Goal: Task Accomplishment & Management: Use online tool/utility

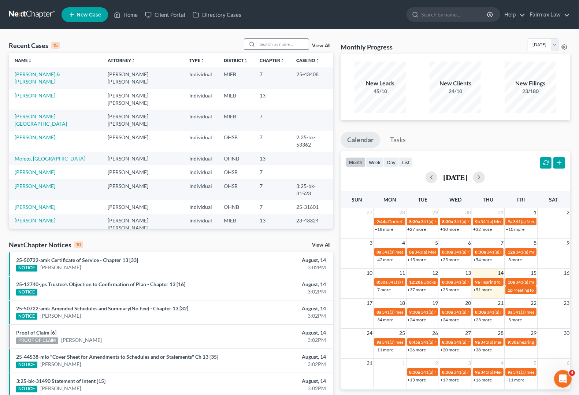
click at [277, 46] on input "search" at bounding box center [282, 44] width 51 height 11
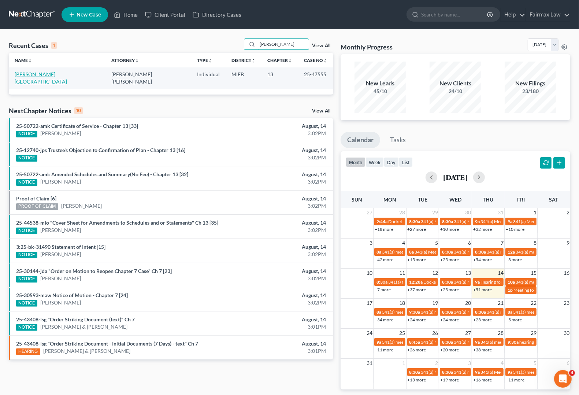
type input "[PERSON_NAME]"
click at [30, 74] on link "[PERSON_NAME][GEOGRAPHIC_DATA]" at bounding box center [41, 78] width 52 height 14
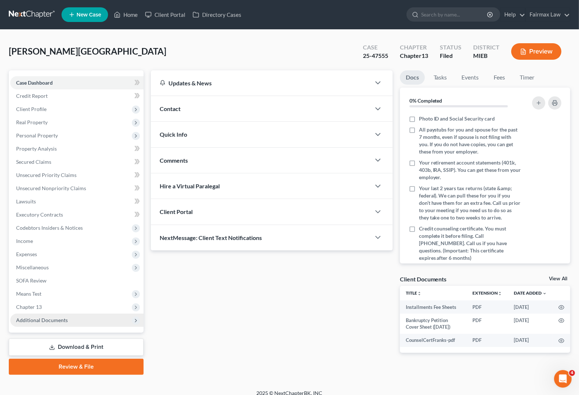
click at [53, 320] on span "Additional Documents" at bounding box center [42, 320] width 52 height 6
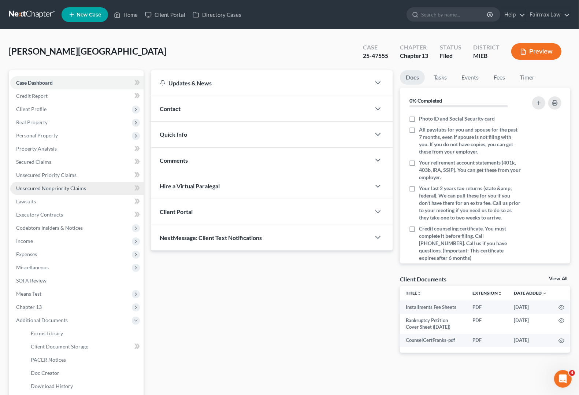
click at [40, 189] on span "Unsecured Nonpriority Claims" at bounding box center [51, 188] width 70 height 6
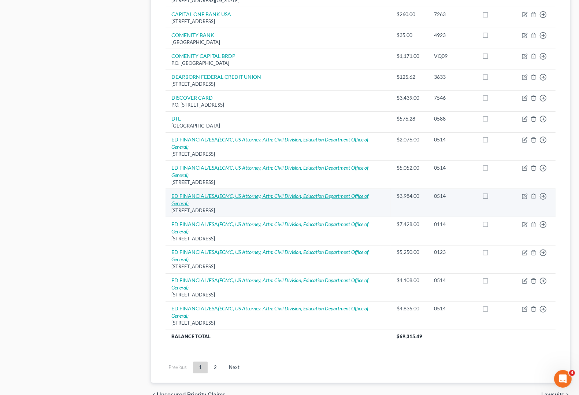
scroll to position [458, 0]
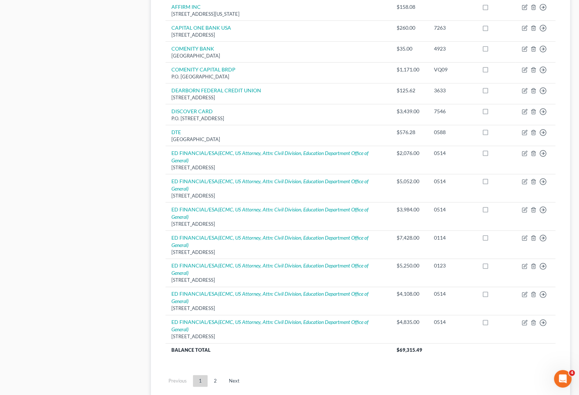
click at [218, 384] on link "2" at bounding box center [215, 381] width 15 height 12
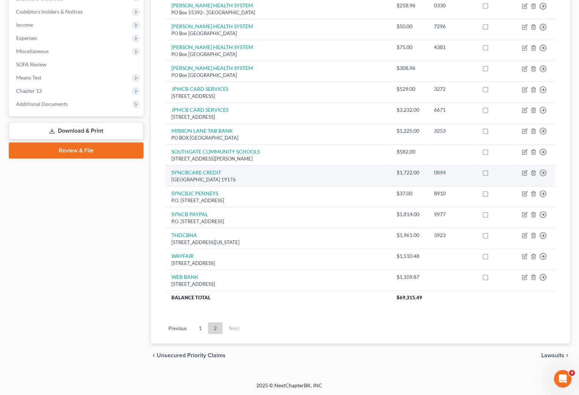
scroll to position [217, 0]
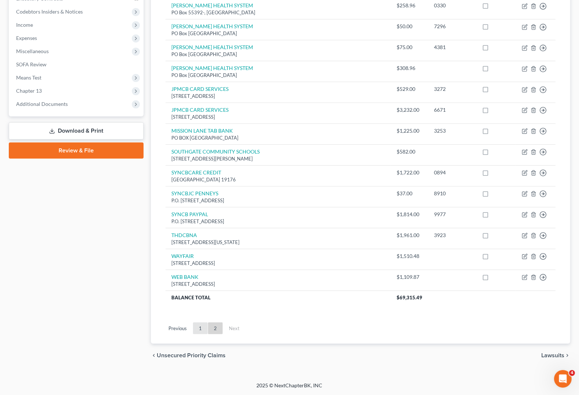
click at [199, 328] on link "1" at bounding box center [200, 328] width 15 height 12
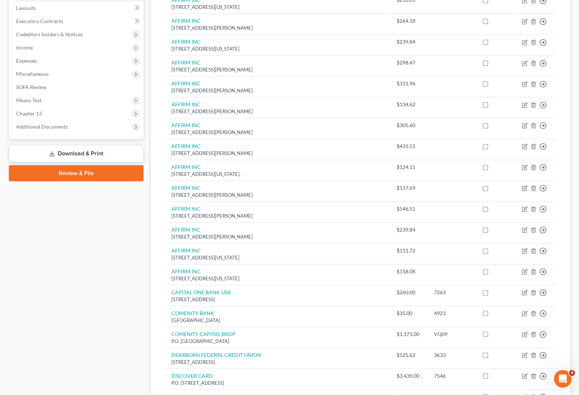
scroll to position [10, 0]
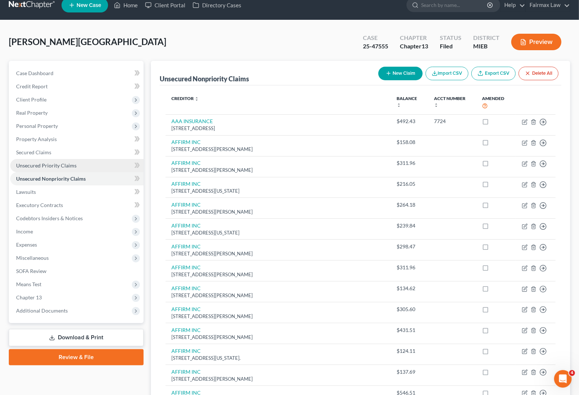
click at [37, 167] on span "Unsecured Priority Claims" at bounding box center [46, 165] width 60 height 6
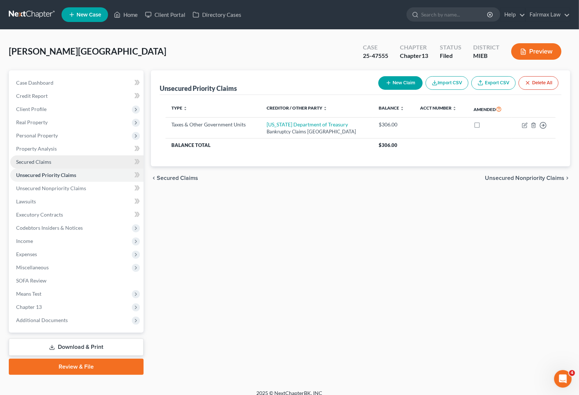
click at [36, 162] on span "Secured Claims" at bounding box center [33, 162] width 35 height 6
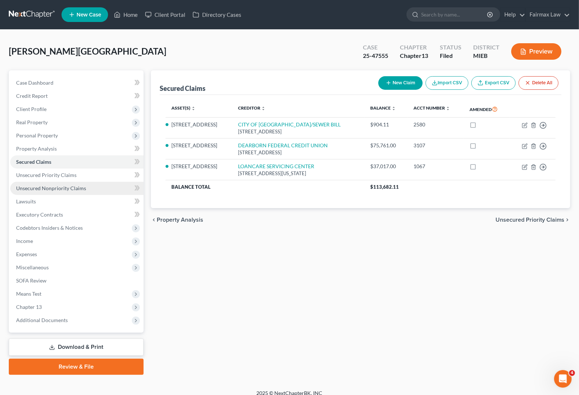
scroll to position [7, 0]
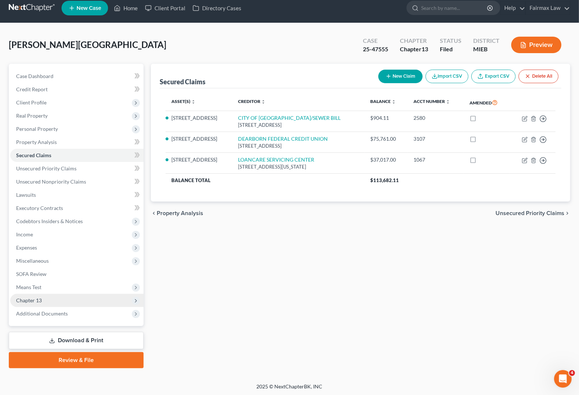
click at [35, 298] on span "Chapter 13" at bounding box center [29, 300] width 26 height 6
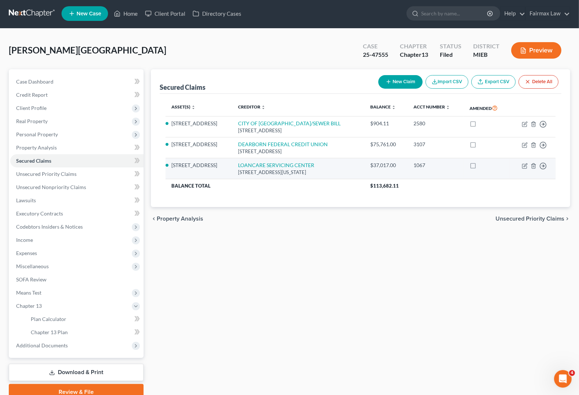
scroll to position [0, 0]
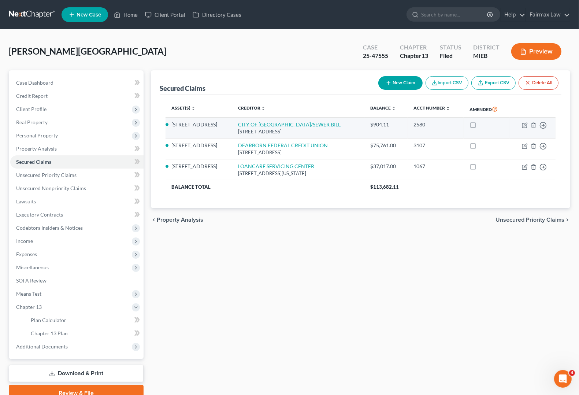
click at [293, 125] on link "CITY OF [GEOGRAPHIC_DATA]/SEWER BILL" at bounding box center [289, 124] width 103 height 6
select select "23"
select select "2"
select select "0"
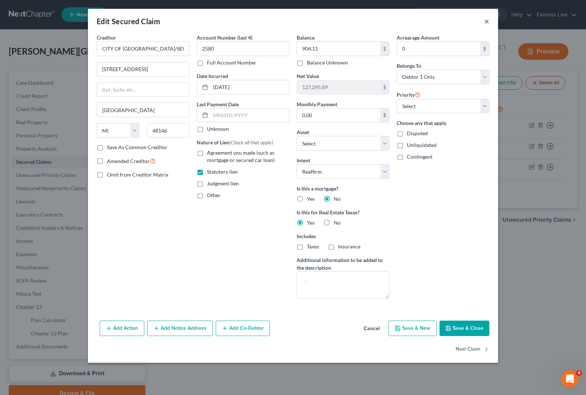
click at [487, 25] on button "×" at bounding box center [486, 21] width 5 height 9
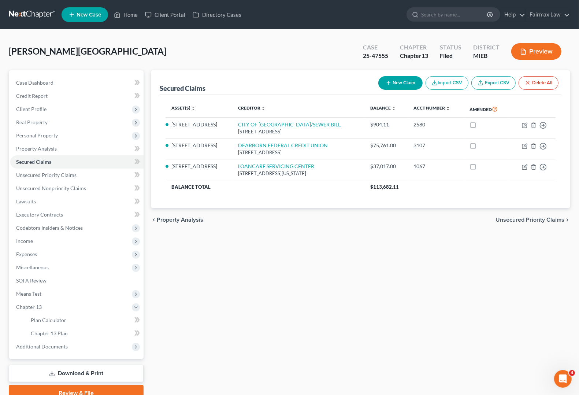
click at [441, 304] on div "Secured Claims New Claim Import CSV Export CSV Delete All Asset(s) expand_more …" at bounding box center [360, 235] width 427 height 331
click at [28, 163] on span "Secured Claims" at bounding box center [33, 162] width 35 height 6
click at [40, 176] on span "Unsecured Priority Claims" at bounding box center [46, 175] width 60 height 6
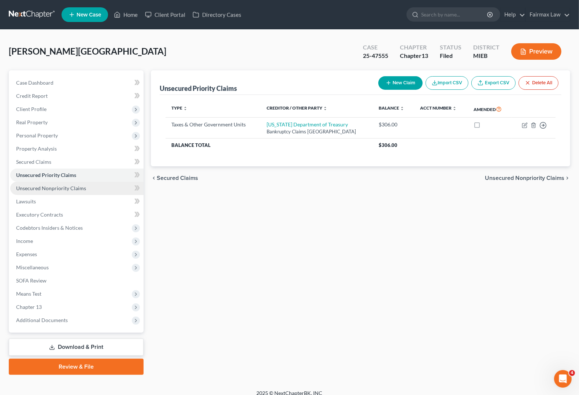
click at [39, 189] on span "Unsecured Nonpriority Claims" at bounding box center [51, 188] width 70 height 6
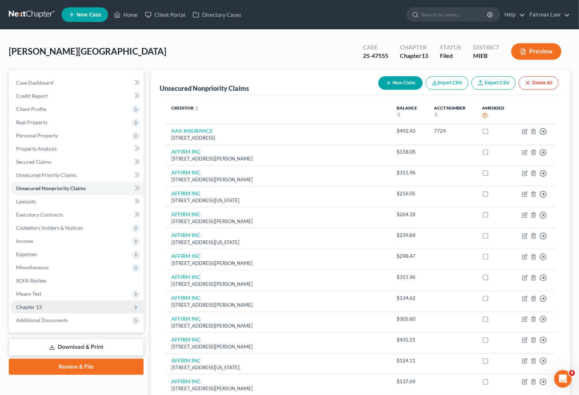
click at [35, 306] on span "Chapter 13" at bounding box center [29, 307] width 26 height 6
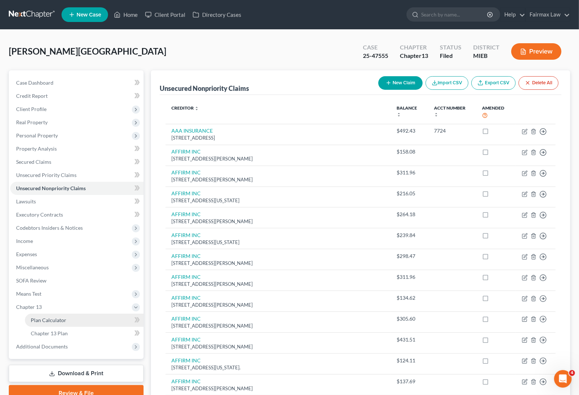
click at [36, 321] on span "Plan Calculator" at bounding box center [49, 320] width 36 height 6
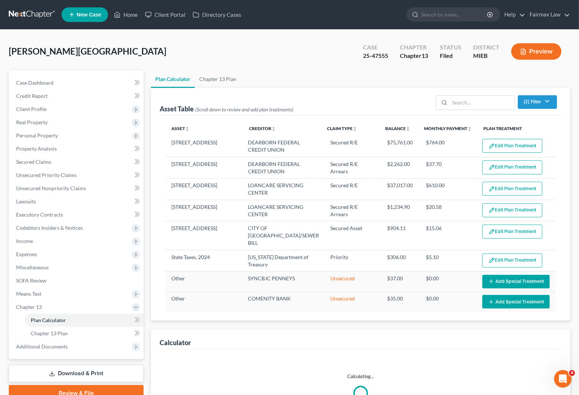
select select "59"
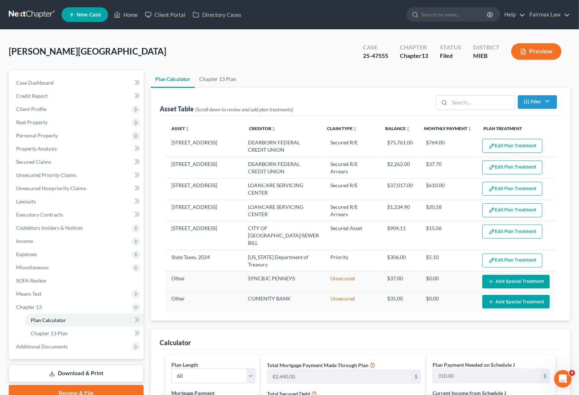
click at [276, 57] on div "[PERSON_NAME] Upgraded Case 25-47555 Chapter Chapter 13 Status Filed District M…" at bounding box center [289, 54] width 561 height 32
click at [24, 345] on span "Additional Documents" at bounding box center [42, 346] width 52 height 6
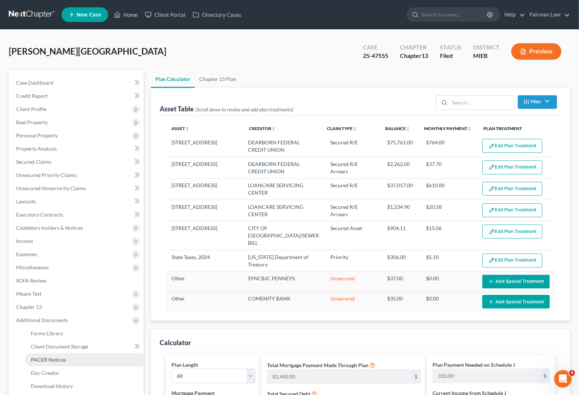
click at [45, 362] on link "PACER Notices" at bounding box center [84, 359] width 119 height 13
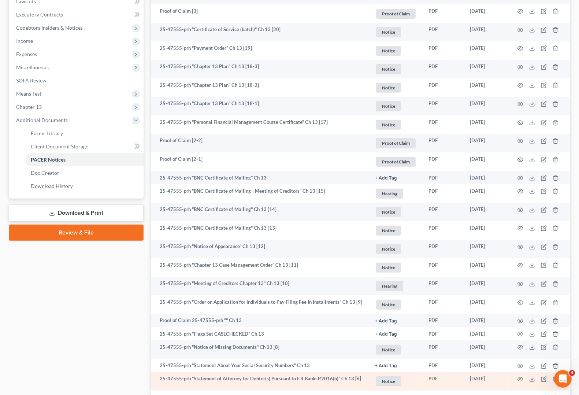
scroll to position [320, 0]
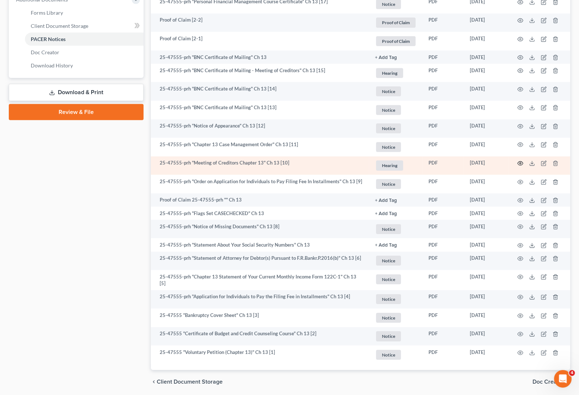
click at [522, 162] on icon "button" at bounding box center [520, 163] width 6 height 6
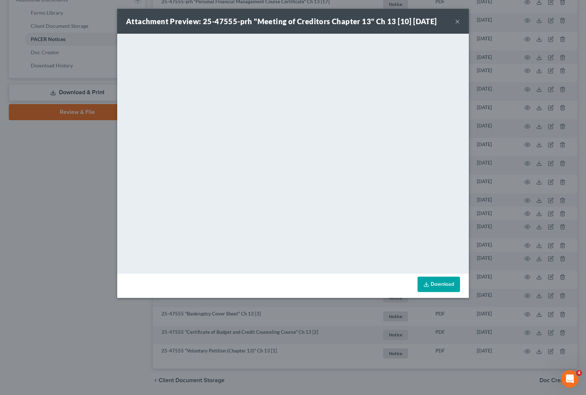
drag, startPoint x: 458, startPoint y: 19, endPoint x: 484, endPoint y: 57, distance: 46.2
click at [458, 18] on button "×" at bounding box center [457, 21] width 5 height 9
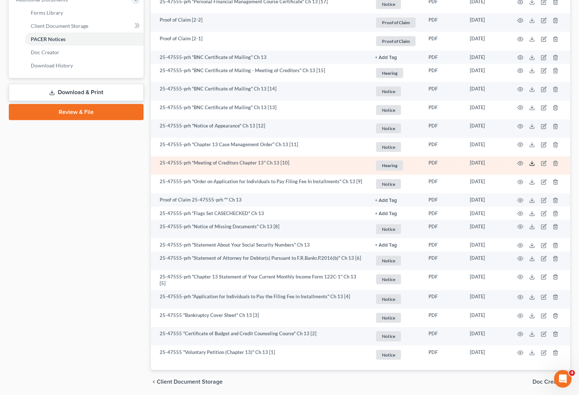
click at [530, 164] on icon at bounding box center [532, 164] width 4 height 1
